Goal: Task Accomplishment & Management: Manage account settings

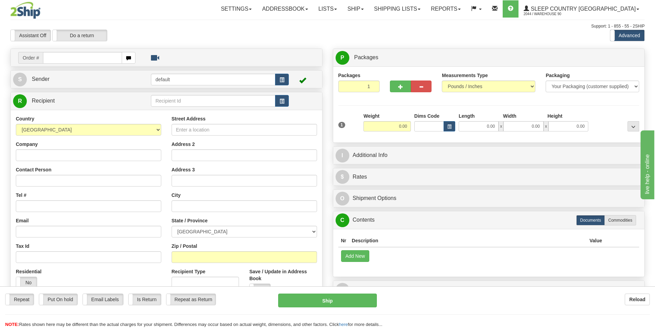
click at [78, 59] on input "text" at bounding box center [82, 58] width 79 height 12
type input "9000I054868"
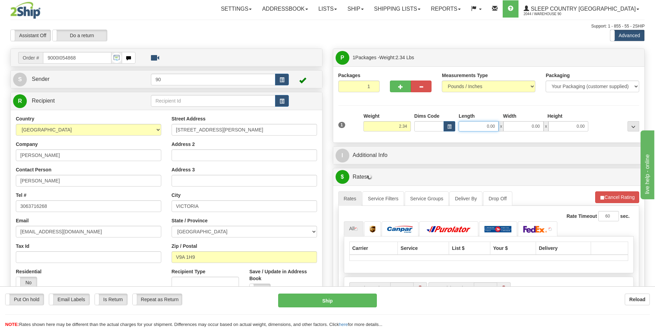
drag, startPoint x: 471, startPoint y: 127, endPoint x: 510, endPoint y: 124, distance: 38.9
click at [510, 124] on div "0.00 x 0.00 x 0.00" at bounding box center [524, 126] width 130 height 10
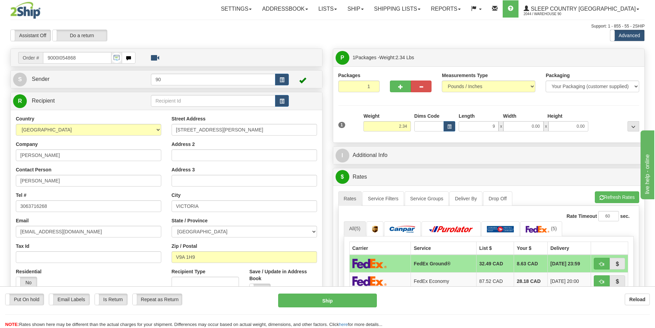
type input "9.00"
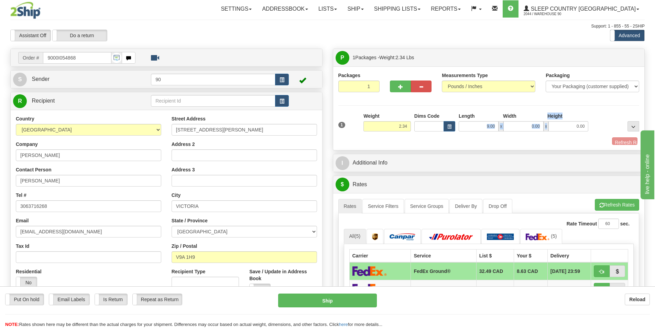
drag, startPoint x: 522, startPoint y: 119, endPoint x: 566, endPoint y: 126, distance: 44.8
click at [566, 125] on div "Length Width Height 9.00 x 0.00 x 0.00" at bounding box center [523, 121] width 133 height 19
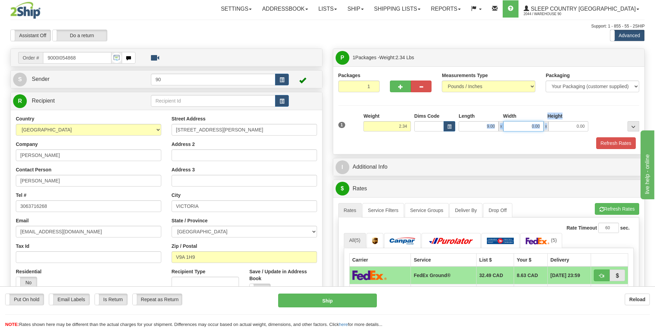
click at [525, 123] on input "0.00" at bounding box center [523, 126] width 40 height 10
drag, startPoint x: 529, startPoint y: 124, endPoint x: 563, endPoint y: 129, distance: 34.4
click at [556, 128] on div "9.00 x x 0.00" at bounding box center [524, 126] width 130 height 10
type input "8.00"
drag, startPoint x: 569, startPoint y: 128, endPoint x: 624, endPoint y: 127, distance: 54.7
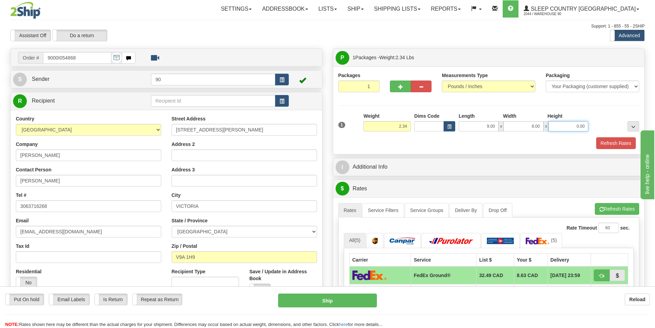
click at [592, 127] on div "1 Weight 2.34 Dims Code 9.00" at bounding box center [489, 124] width 305 height 24
type input "8.00"
click at [621, 141] on button "Refresh Rates" at bounding box center [616, 143] width 40 height 12
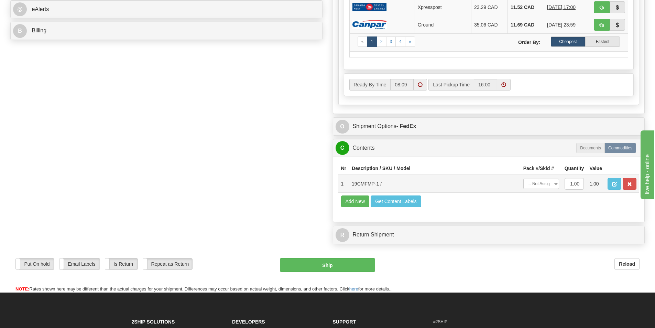
scroll to position [309, 0]
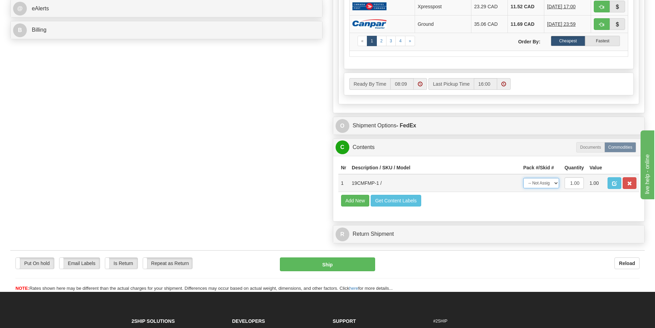
click at [552, 185] on select "-- Not Assigned -- Package 1" at bounding box center [541, 183] width 36 height 10
select select "0"
click at [523, 178] on select "-- Not Assigned -- Package 1" at bounding box center [541, 183] width 36 height 10
click at [333, 263] on button "Ship" at bounding box center [327, 264] width 95 height 14
type input "92"
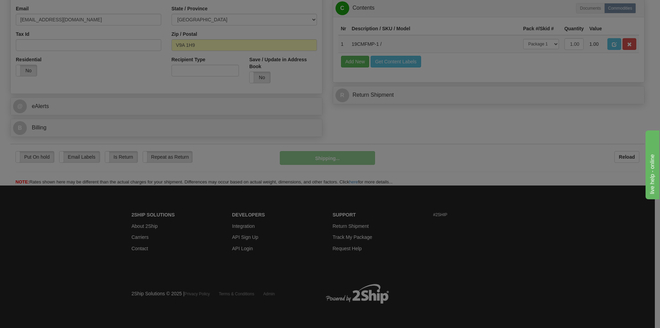
scroll to position [212, 0]
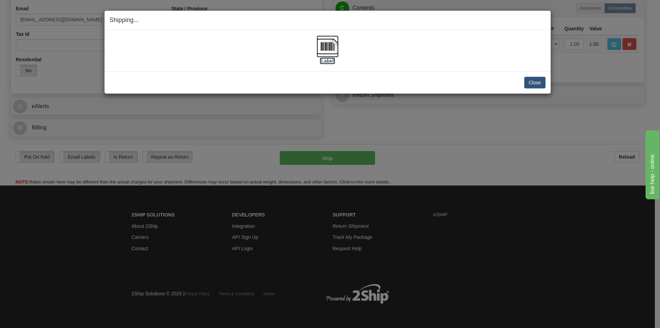
click at [328, 61] on label "[Label]" at bounding box center [328, 60] width 16 height 7
click at [532, 84] on button "Close" at bounding box center [534, 83] width 21 height 12
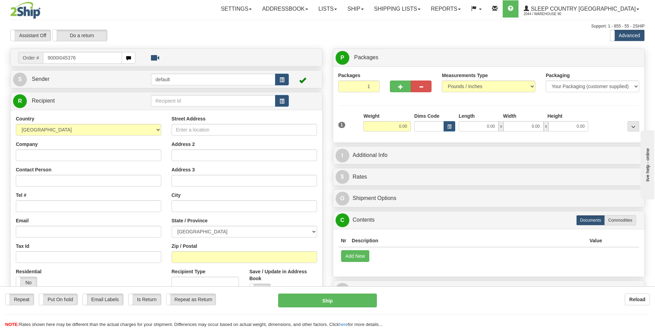
type input "9000I045376"
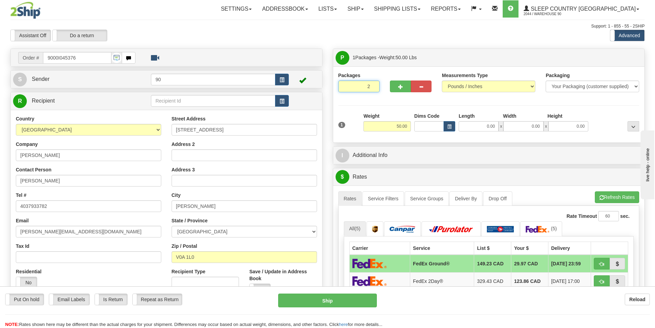
type input "2"
click at [373, 86] on input "2" at bounding box center [359, 86] width 42 height 12
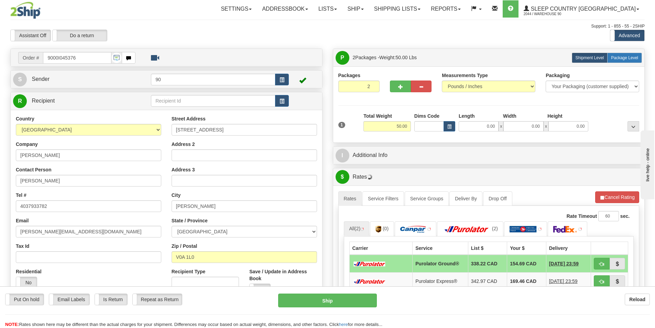
click at [632, 62] on label "Package Level Pack.." at bounding box center [624, 58] width 35 height 10
radio input "true"
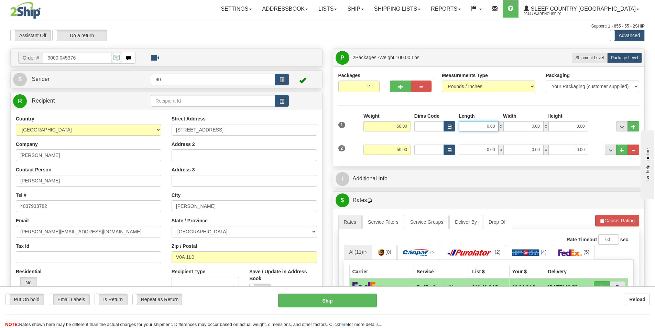
drag, startPoint x: 480, startPoint y: 125, endPoint x: 527, endPoint y: 127, distance: 47.1
click at [517, 126] on div "0.00 x 0.00 x 0.00" at bounding box center [524, 126] width 130 height 10
type input "40.00"
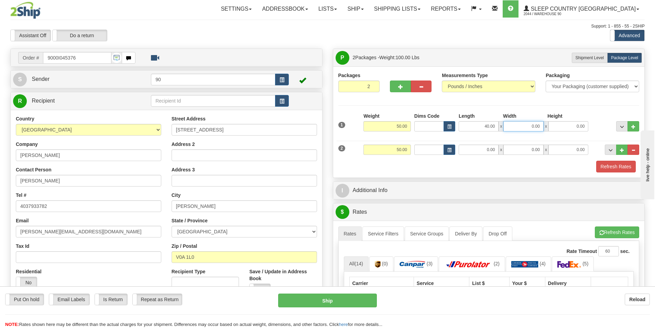
drag, startPoint x: 519, startPoint y: 121, endPoint x: 537, endPoint y: 121, distance: 18.2
click at [536, 121] on input "0.00" at bounding box center [523, 126] width 40 height 10
type input "12.00"
click at [596, 127] on div "1 Weight 50.00 Dims Code x x" at bounding box center [489, 124] width 305 height 24
type input "12.00"
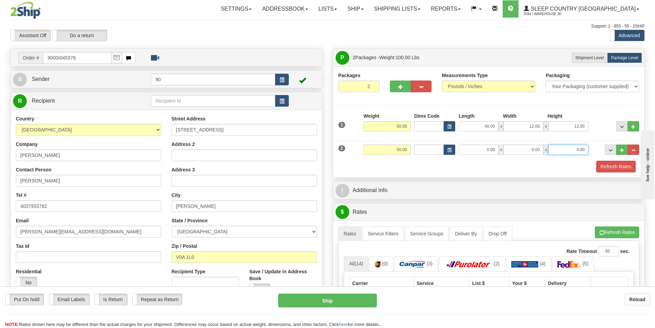
click at [583, 149] on input "0.00" at bounding box center [568, 149] width 40 height 10
type input "12.00"
drag, startPoint x: 518, startPoint y: 150, endPoint x: 547, endPoint y: 150, distance: 29.2
click at [547, 150] on div "0.00 x 0.00 x 12.00" at bounding box center [524, 149] width 130 height 10
type input "12.00"
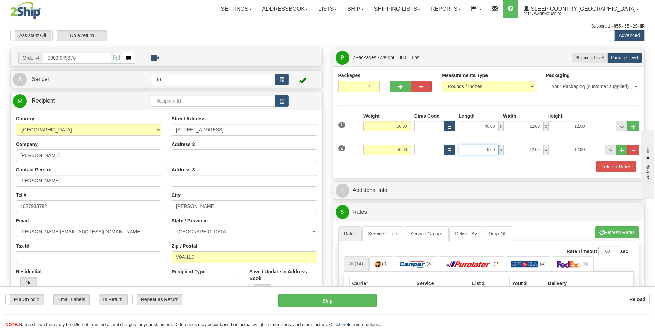
drag, startPoint x: 479, startPoint y: 153, endPoint x: 509, endPoint y: 152, distance: 29.2
click at [509, 152] on div "0.00 x 12.00 x 12.00" at bounding box center [524, 149] width 130 height 10
type input "40.00"
drag, startPoint x: 392, startPoint y: 126, endPoint x: 417, endPoint y: 128, distance: 24.6
click at [417, 128] on div "1 Weight 50.00 Dims Code x x" at bounding box center [489, 124] width 305 height 24
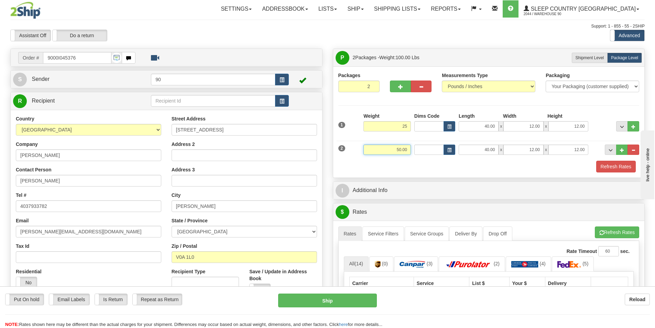
type input "25.00"
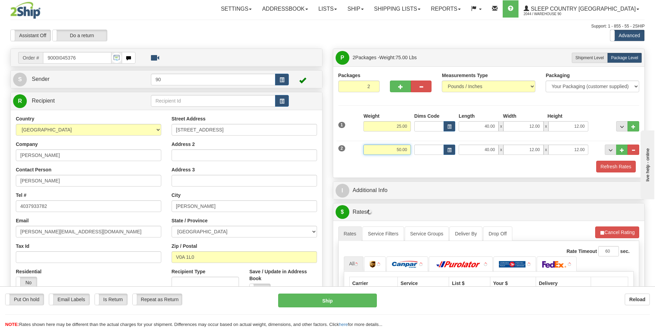
drag, startPoint x: 401, startPoint y: 148, endPoint x: 416, endPoint y: 148, distance: 15.1
click at [407, 148] on input "50.00" at bounding box center [386, 149] width 47 height 10
drag, startPoint x: 399, startPoint y: 149, endPoint x: 428, endPoint y: 149, distance: 29.2
click at [428, 149] on div "2 Weight 502 Dims Code Length Width Height x" at bounding box center [489, 148] width 305 height 23
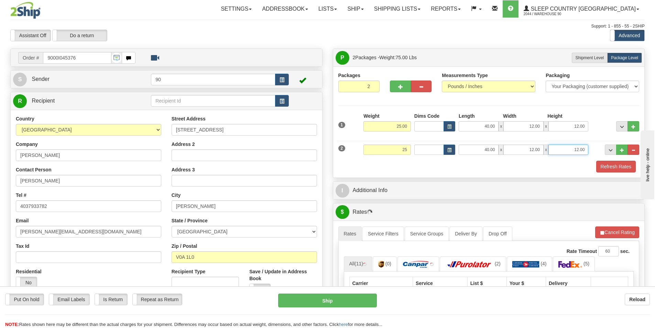
type input "25.00"
click at [565, 151] on input "12.00" at bounding box center [568, 149] width 40 height 10
click at [605, 167] on button "Refresh Rates" at bounding box center [616, 167] width 40 height 12
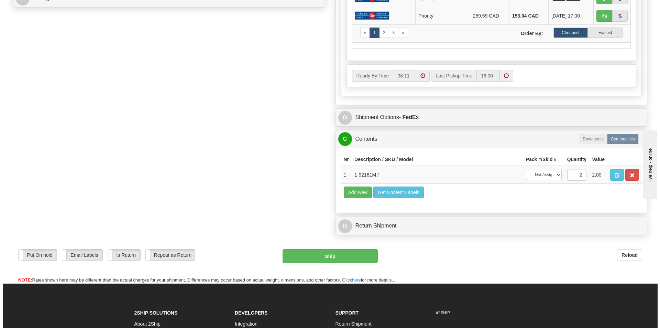
scroll to position [344, 0]
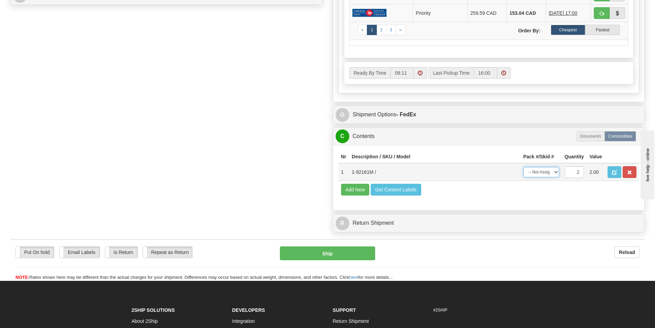
click at [552, 172] on select "-- Not Assigned -- Package 1 Package 2 Split" at bounding box center [541, 172] width 36 height 10
select select "SPLIT"
click at [523, 167] on select "-- Not Assigned -- Package 1 Package 2 Split" at bounding box center [541, 172] width 36 height 10
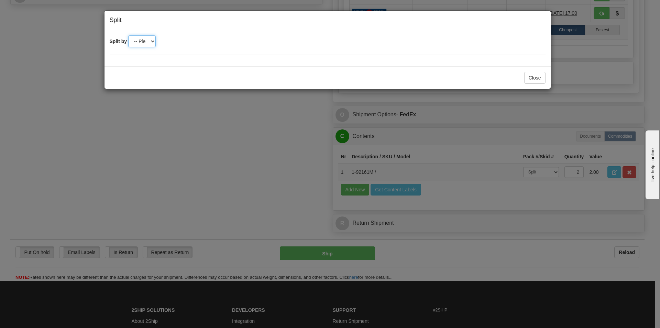
click at [142, 43] on select "-- Please select -- 2" at bounding box center [142, 41] width 28 height 12
select select "2"
click at [128, 35] on select "-- Please select -- 2" at bounding box center [142, 41] width 28 height 12
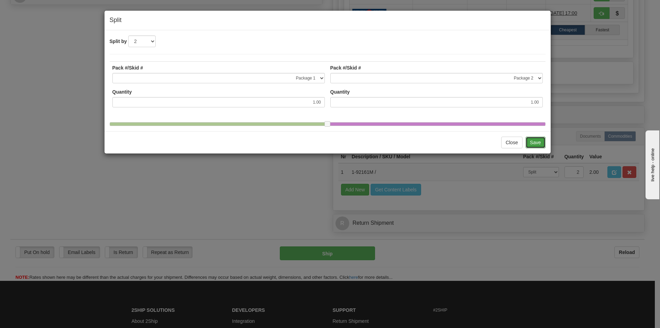
click at [537, 146] on button "Save" at bounding box center [536, 143] width 20 height 12
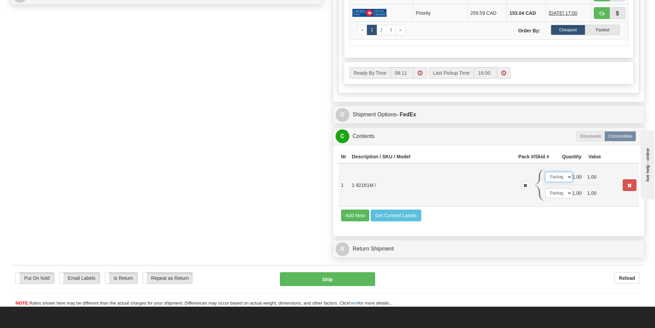
click at [561, 177] on select "-- Not Assigned -- Package 1 Package 2" at bounding box center [559, 177] width 28 height 10
click at [514, 228] on div "Nr Description / SKU / Model Pack #/Skid # Quantity Value 1 1-92161M /" at bounding box center [489, 190] width 312 height 91
click at [559, 192] on select "-- Not Assigned -- Package 1 Package 2" at bounding box center [559, 193] width 28 height 10
click at [476, 205] on td "1-92161M /" at bounding box center [432, 185] width 166 height 44
click at [537, 169] on div at bounding box center [537, 169] width 0 height 0
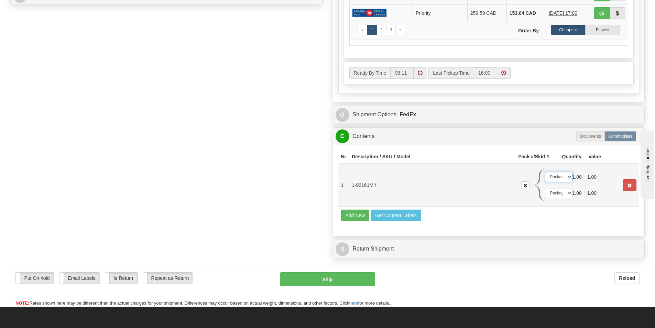
click at [567, 176] on select "-- Not Assigned -- Package 1 Package 2" at bounding box center [559, 177] width 28 height 10
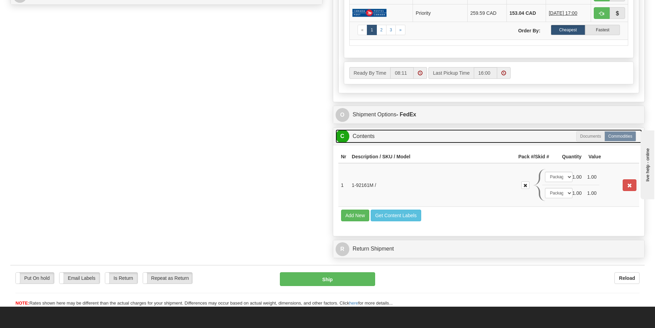
click at [556, 140] on link "C Contents" at bounding box center [489, 136] width 307 height 14
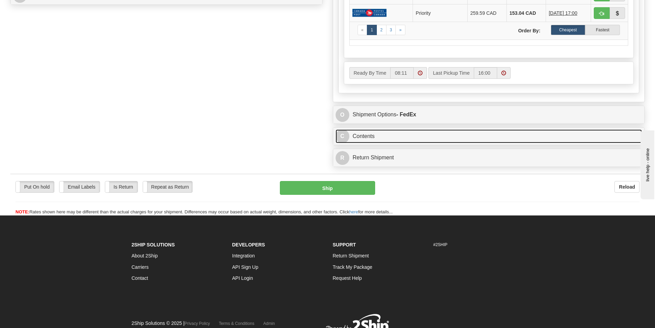
click at [493, 138] on link "C Contents" at bounding box center [489, 136] width 307 height 14
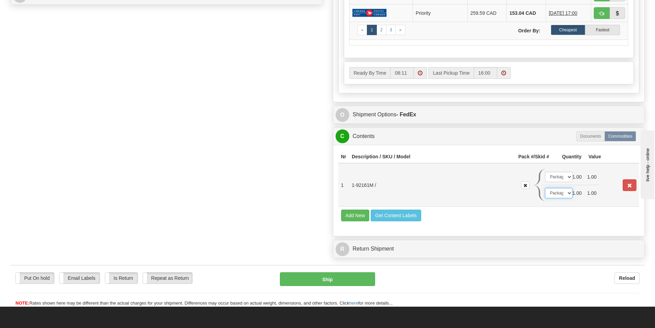
click at [567, 194] on select "-- Not Assigned -- Package 1 Package 2" at bounding box center [559, 193] width 28 height 10
click at [321, 281] on button "Ship" at bounding box center [327, 279] width 95 height 14
type input "92"
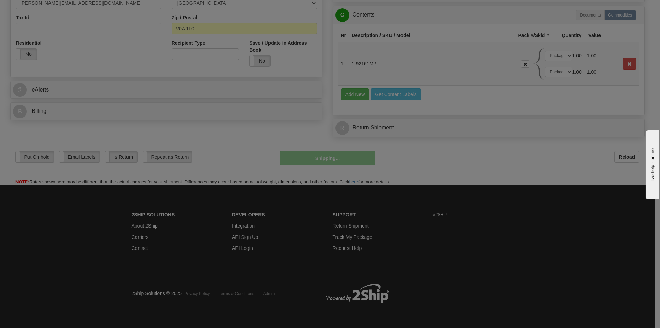
scroll to position [228, 0]
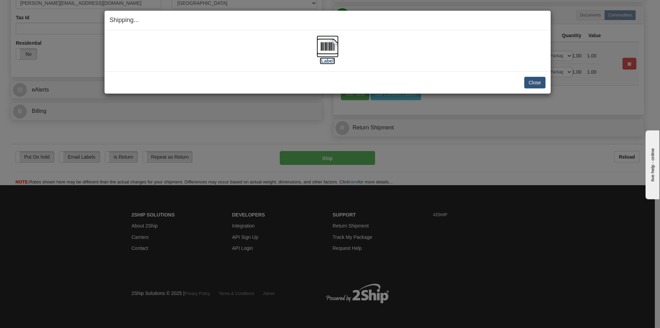
click at [329, 63] on label "[Label]" at bounding box center [328, 60] width 16 height 7
click at [538, 84] on button "Close" at bounding box center [534, 83] width 21 height 12
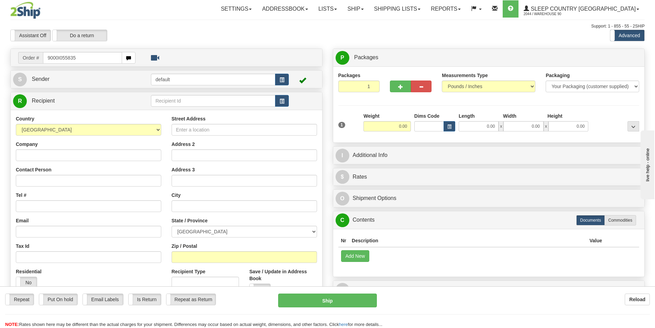
type input "9000I055835"
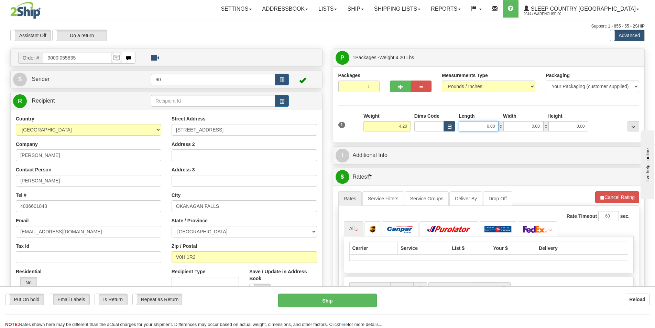
drag, startPoint x: 479, startPoint y: 127, endPoint x: 504, endPoint y: 122, distance: 25.2
click at [503, 122] on div "0.00 x 0.00 x 0.00" at bounding box center [524, 126] width 130 height 10
type input "18.00"
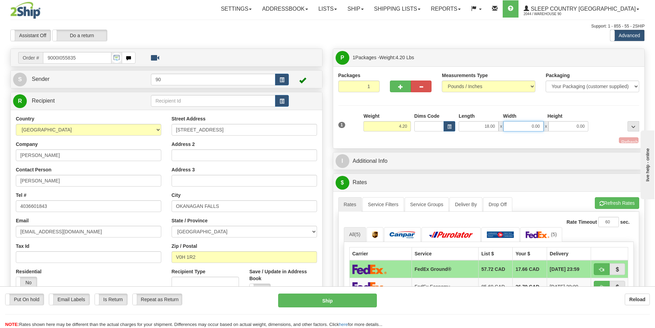
drag, startPoint x: 528, startPoint y: 126, endPoint x: 557, endPoint y: 121, distance: 29.3
click at [557, 121] on div "18.00 x 0.00 x 0.00" at bounding box center [524, 126] width 130 height 10
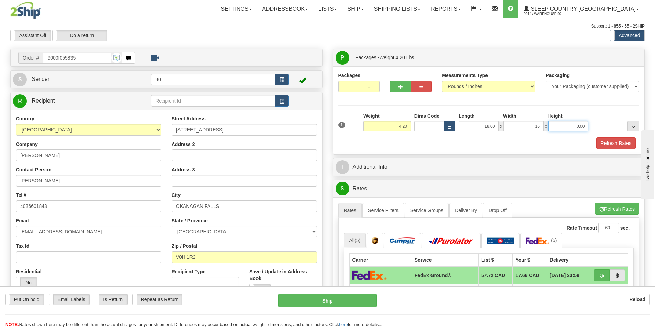
type input "16.00"
drag, startPoint x: 570, startPoint y: 126, endPoint x: 609, endPoint y: 131, distance: 39.2
click at [608, 131] on div "1 Weight 4.20 Dims Code x x" at bounding box center [489, 124] width 305 height 24
type input "10.00"
click at [619, 142] on button "Refresh Rates" at bounding box center [616, 143] width 40 height 12
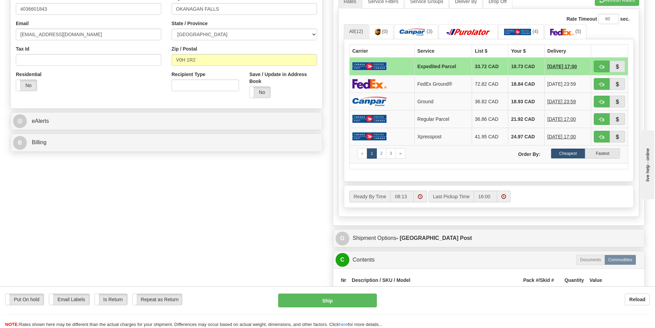
scroll to position [275, 0]
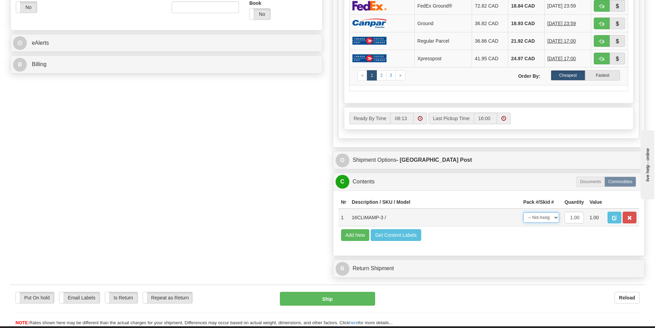
click at [548, 217] on select "-- Not Assigned -- Package 1" at bounding box center [541, 217] width 36 height 10
select select "0"
click at [523, 212] on select "-- Not Assigned -- Package 1" at bounding box center [541, 217] width 36 height 10
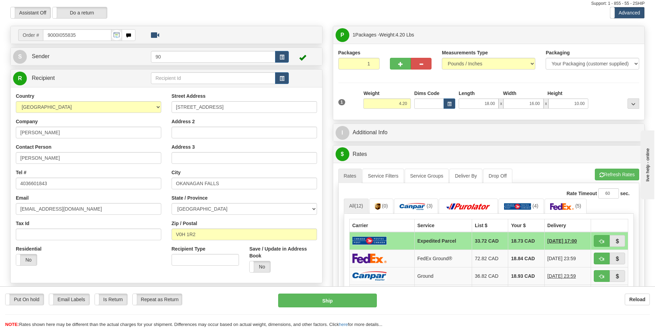
scroll to position [34, 0]
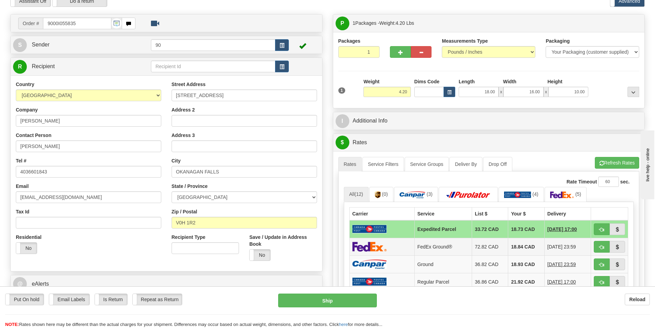
click at [368, 245] on img at bounding box center [369, 246] width 34 height 10
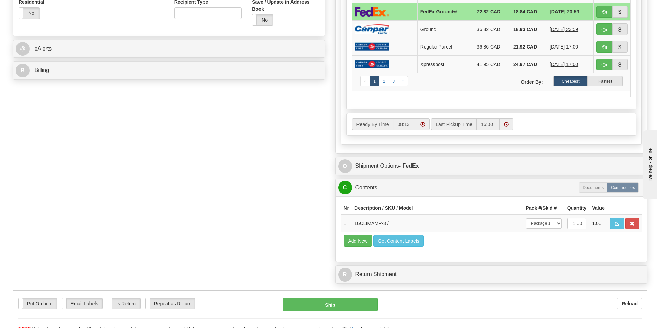
scroll to position [309, 0]
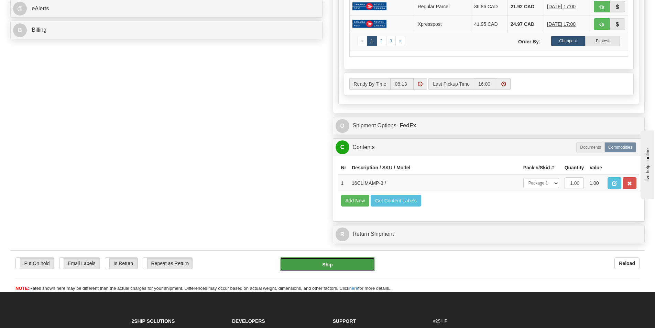
click at [311, 263] on button "Ship" at bounding box center [327, 264] width 95 height 14
type input "92"
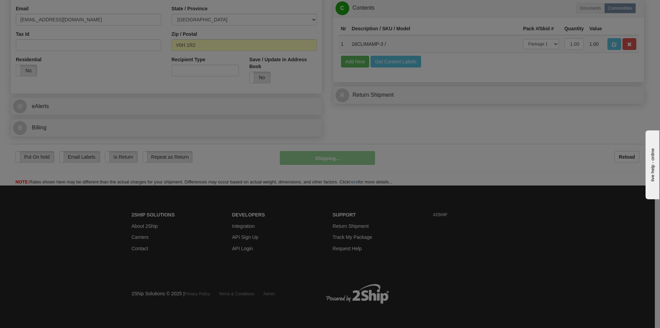
scroll to position [212, 0]
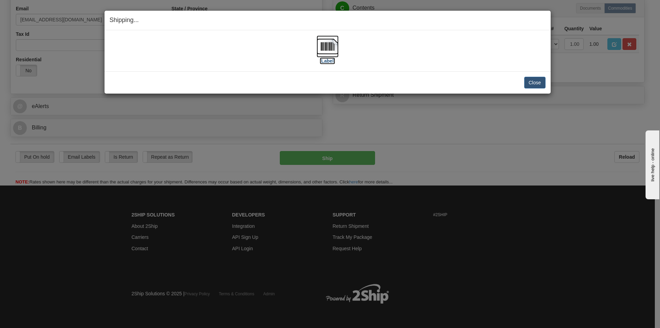
click at [329, 61] on label "[Label]" at bounding box center [328, 60] width 16 height 7
click at [528, 83] on button "Close" at bounding box center [534, 83] width 21 height 12
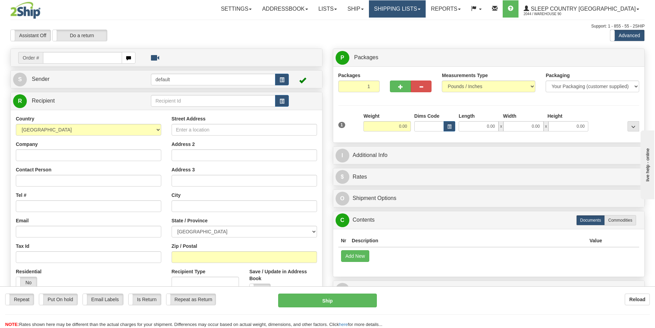
click at [426, 4] on link "Shipping lists" at bounding box center [397, 8] width 57 height 17
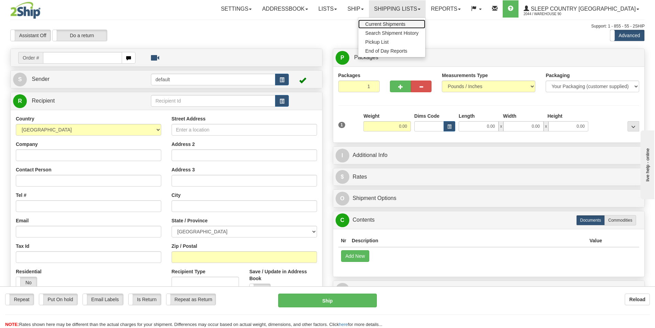
click at [405, 22] on span "Current Shipments" at bounding box center [385, 24] width 40 height 6
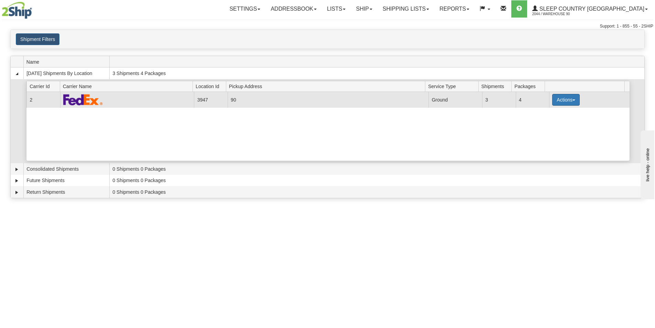
click at [565, 101] on button "Actions" at bounding box center [566, 100] width 28 height 12
click at [549, 124] on link "Close" at bounding box center [551, 121] width 55 height 9
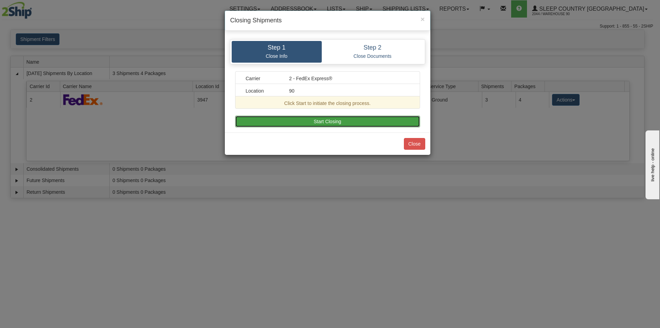
click at [359, 122] on button "Start Closing" at bounding box center [327, 122] width 185 height 12
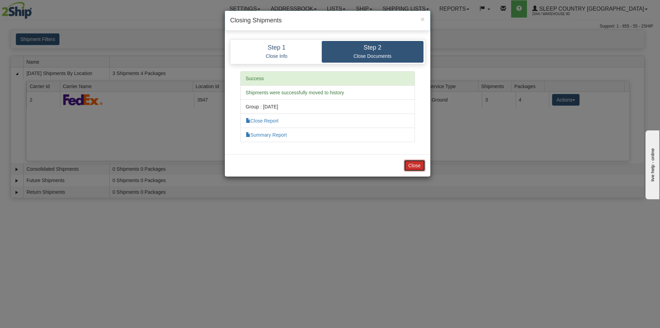
click at [413, 162] on button "Close" at bounding box center [414, 166] width 21 height 12
